Goal: Subscribe to service/newsletter

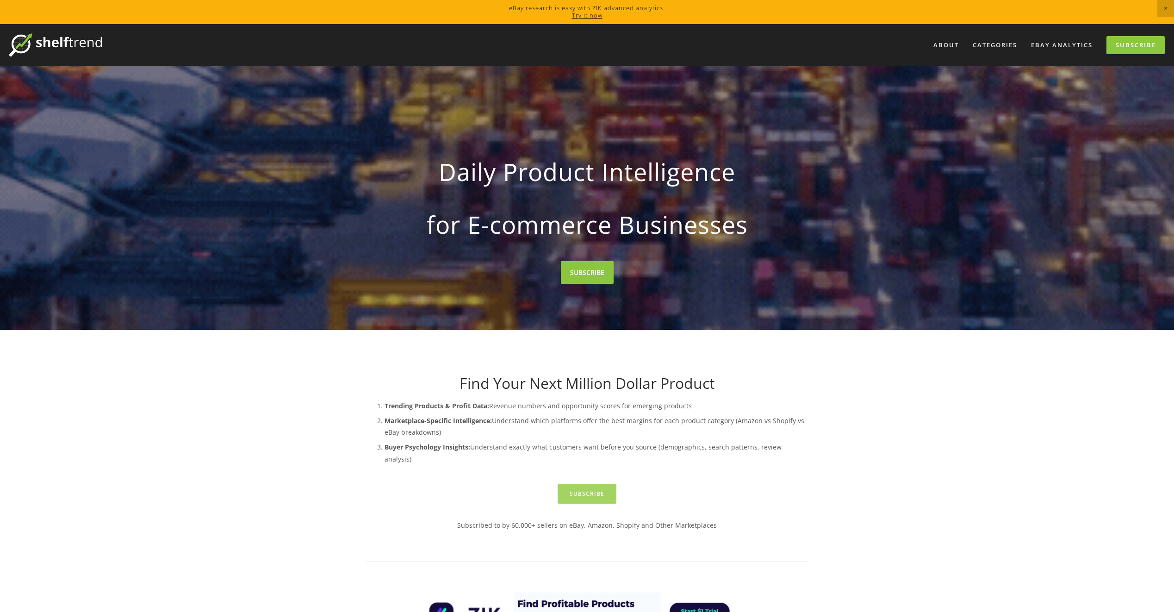
click at [588, 484] on link "Subscribe" at bounding box center [587, 494] width 59 height 20
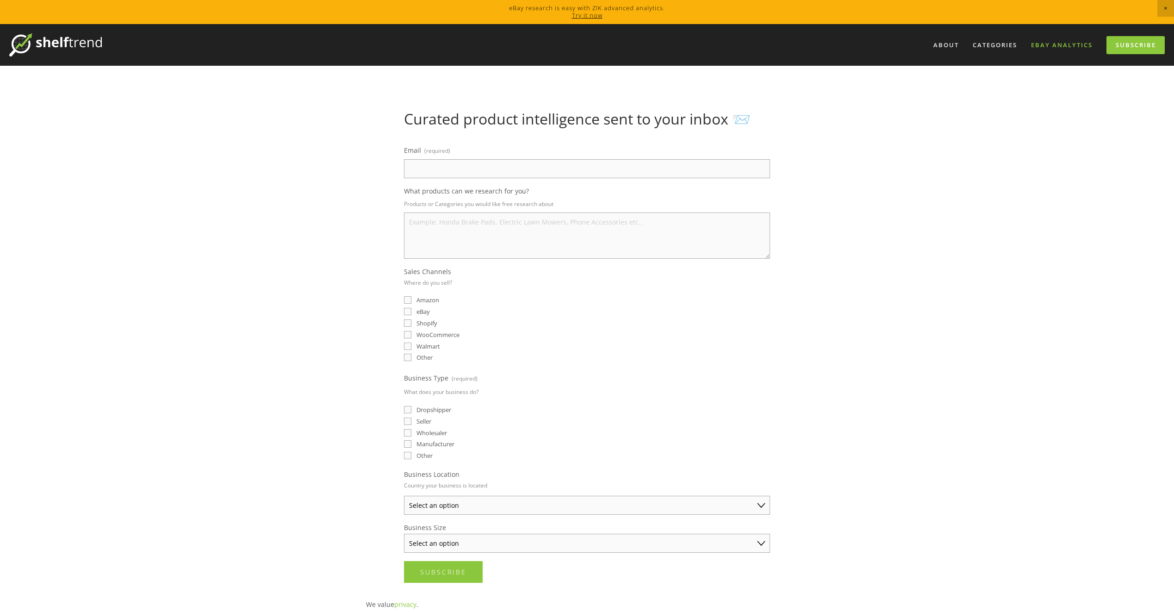
click at [1054, 43] on link "eBay Analytics" at bounding box center [1062, 44] width 74 height 15
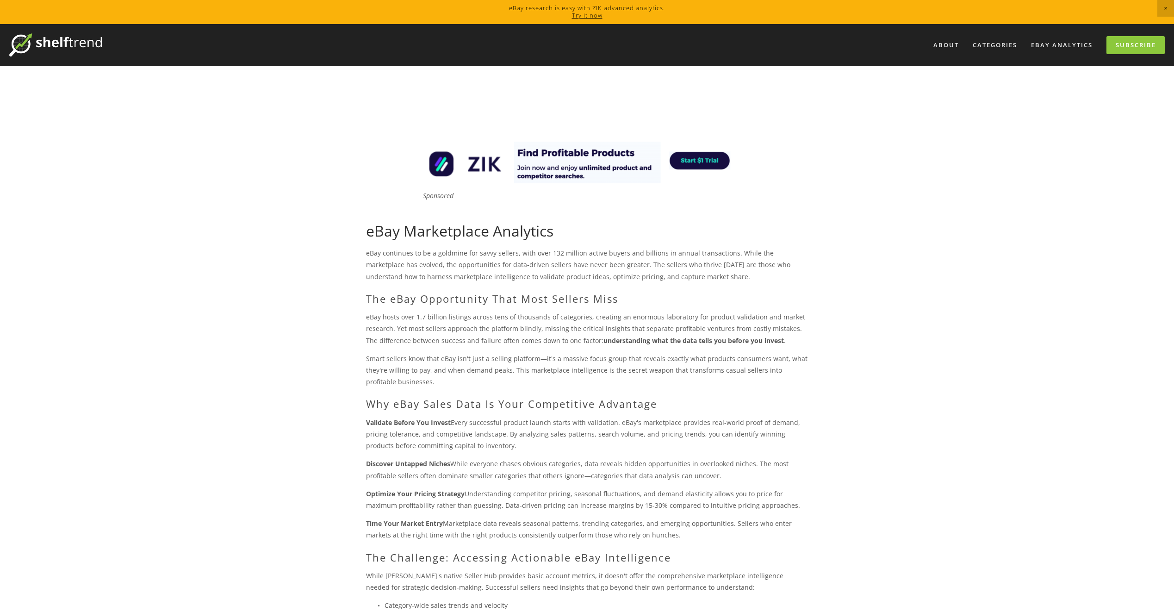
click at [586, 16] on link "Try it now" at bounding box center [587, 15] width 31 height 8
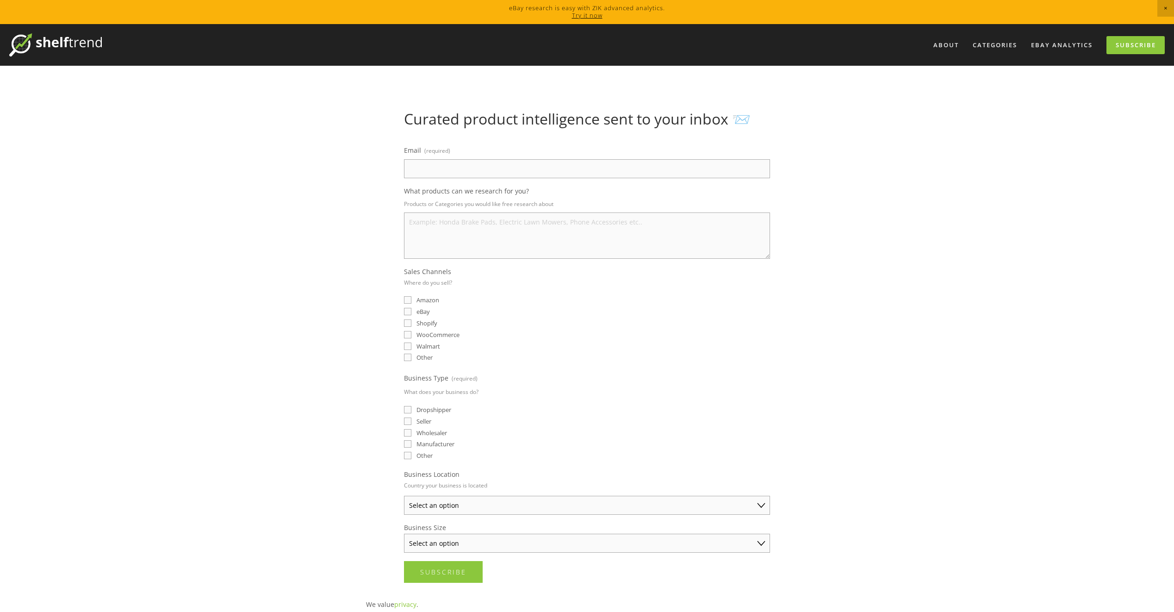
click at [409, 311] on input "eBay" at bounding box center [407, 311] width 7 height 7
checkbox input "true"
click at [445, 171] on input "Email (required)" at bounding box center [587, 168] width 366 height 19
type input "[EMAIL_ADDRESS][DOMAIN_NAME]"
click at [453, 230] on textarea "What products can we research for you?" at bounding box center [587, 235] width 366 height 46
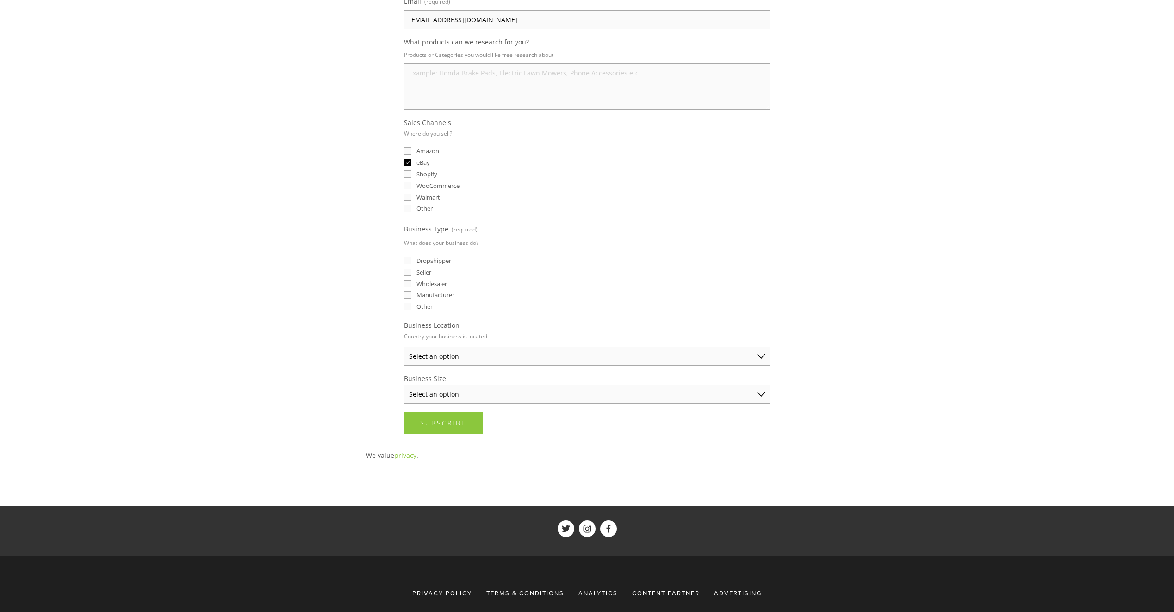
scroll to position [185, 0]
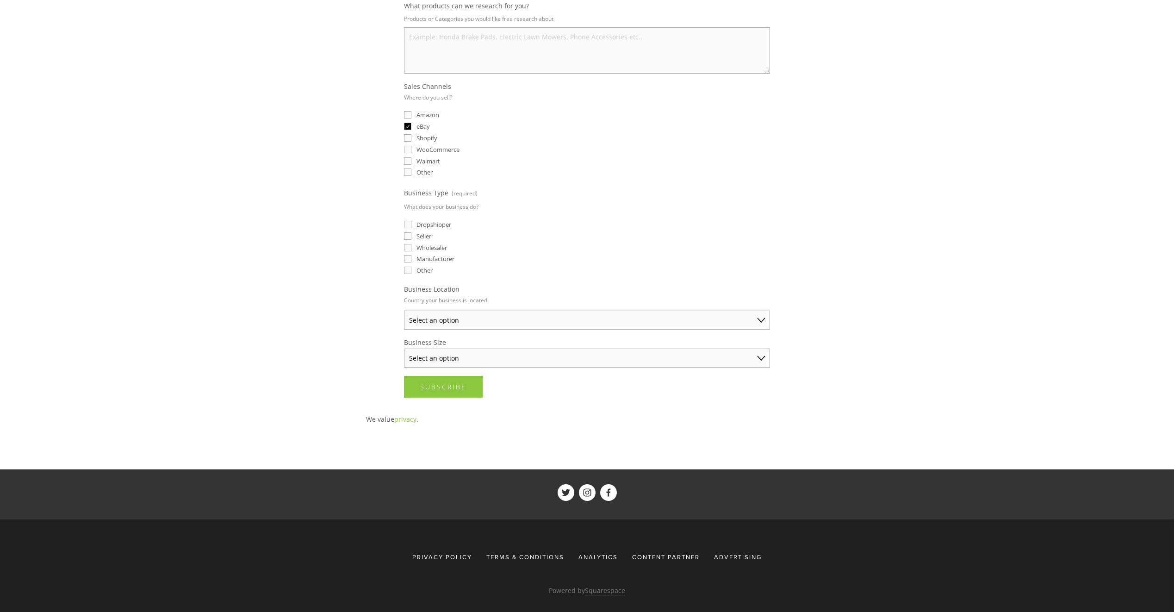
click at [447, 324] on select "Select an option [GEOGRAPHIC_DATA] [GEOGRAPHIC_DATA] [GEOGRAPHIC_DATA] [GEOGRAP…" at bounding box center [587, 320] width 366 height 19
select select "[GEOGRAPHIC_DATA]"
click at [404, 311] on select "Select an option [GEOGRAPHIC_DATA] [GEOGRAPHIC_DATA] [GEOGRAPHIC_DATA] [GEOGRAP…" at bounding box center [587, 320] width 366 height 19
click at [449, 358] on select "Select an option Solo Merchant (under $50K annual sales) Small Business ($50K -…" at bounding box center [587, 358] width 366 height 19
select select "Solo Merchant (under $50K annual sales)"
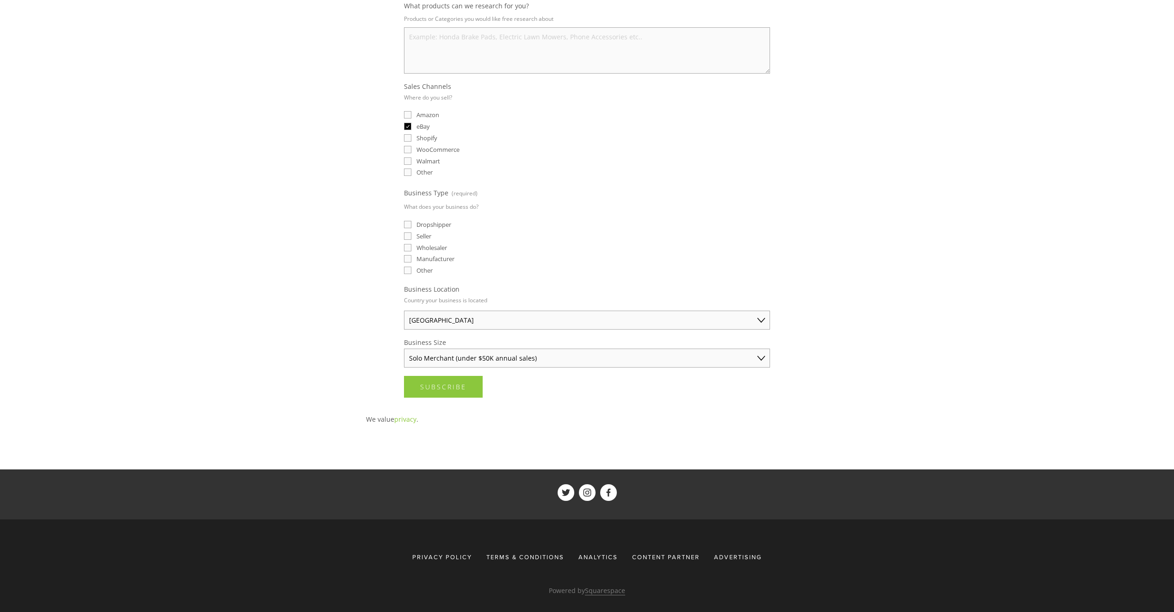
click at [404, 349] on select "Select an option Solo Merchant (under $50K annual sales) Small Business ($50K -…" at bounding box center [587, 358] width 366 height 19
click at [438, 393] on button "Subscribe Subscribe" at bounding box center [443, 387] width 79 height 22
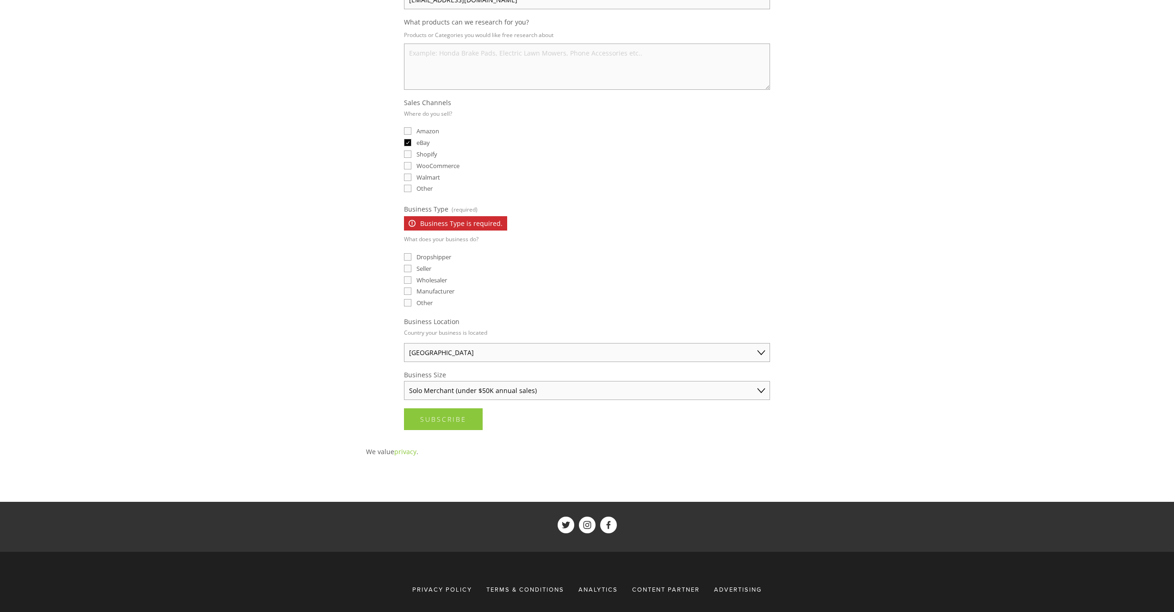
scroll to position [0, 0]
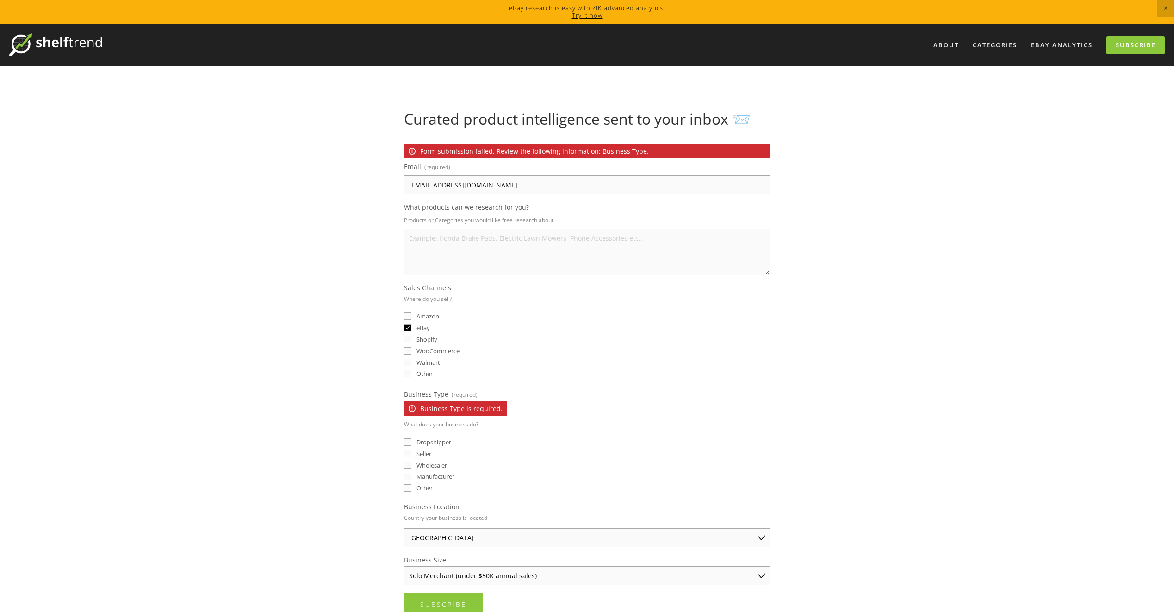
click at [410, 454] on input "Seller" at bounding box center [407, 453] width 7 height 7
checkbox input "true"
click at [450, 255] on textarea "What products can we research for you?" at bounding box center [587, 252] width 366 height 46
click at [595, 17] on link "Try it now" at bounding box center [587, 15] width 31 height 8
